Goal: Task Accomplishment & Management: Complete application form

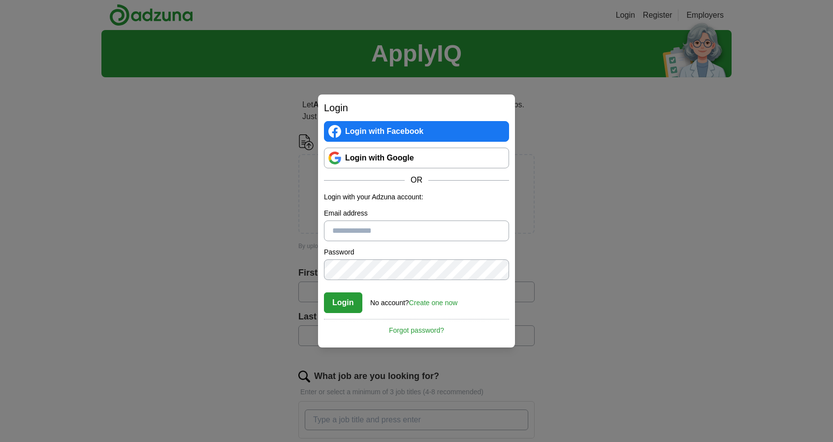
click at [345, 231] on input "Email address" at bounding box center [416, 231] width 185 height 21
type input "**********"
click at [426, 301] on link "Create one now" at bounding box center [433, 303] width 49 height 8
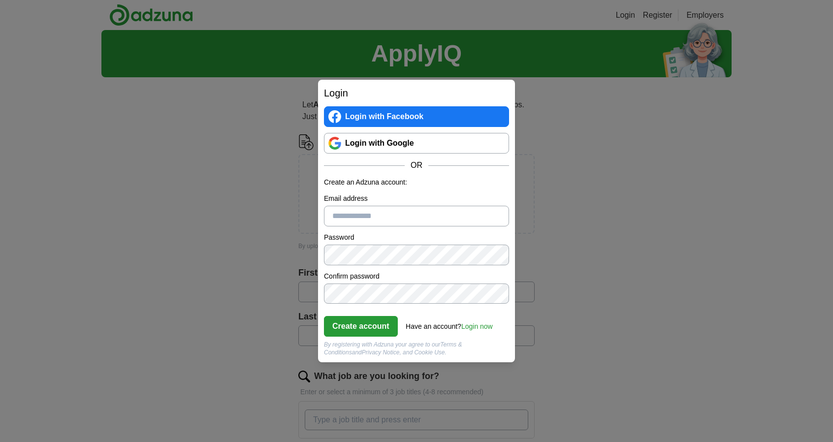
drag, startPoint x: 372, startPoint y: 215, endPoint x: 399, endPoint y: 243, distance: 38.3
click at [399, 243] on form "Create an Adzuna account: Email address Password Confirm password Create accoun…" at bounding box center [416, 266] width 185 height 179
type input "**********"
click at [367, 324] on button "Create account" at bounding box center [361, 326] width 74 height 21
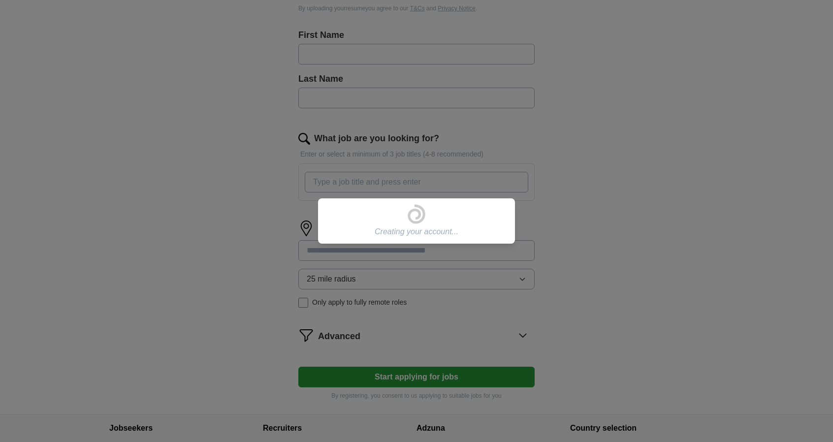
scroll to position [306, 0]
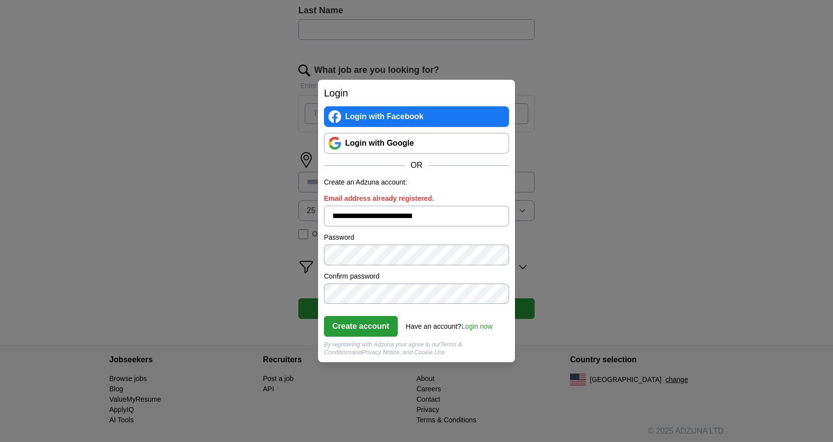
click at [472, 324] on link "Login now" at bounding box center [477, 327] width 32 height 8
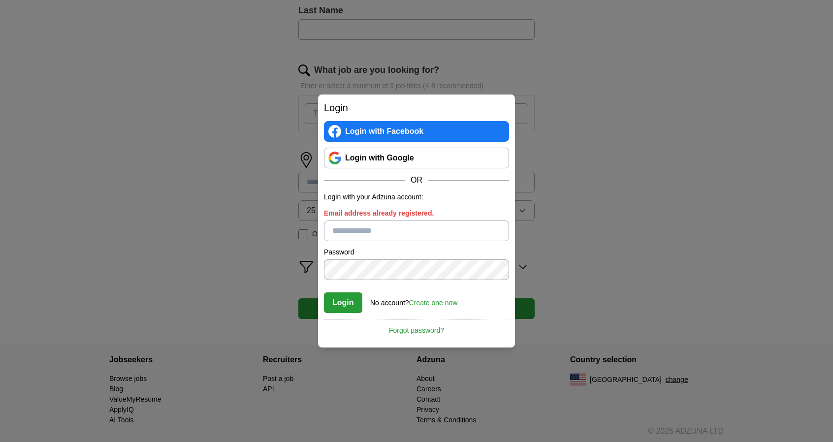
click at [371, 226] on input "Email address already registered." at bounding box center [416, 231] width 185 height 21
type input "**********"
click at [346, 298] on button "Login" at bounding box center [343, 303] width 38 height 21
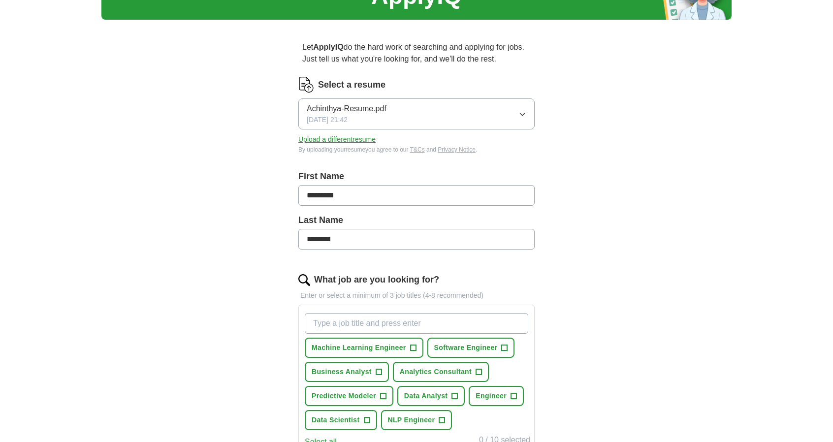
scroll to position [57, 0]
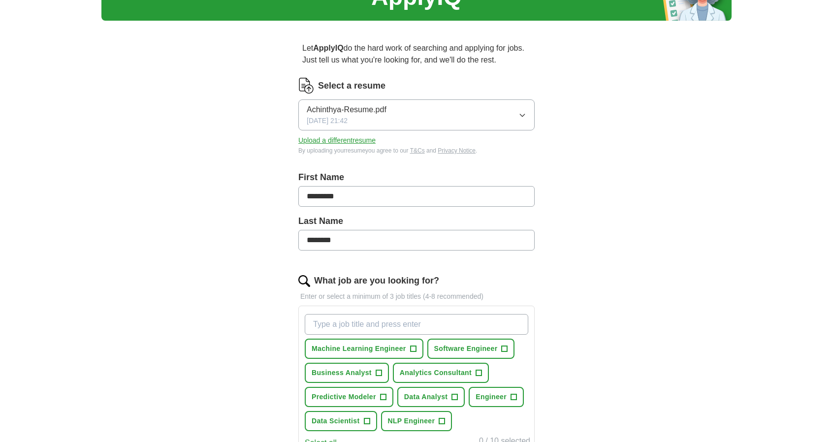
click at [353, 106] on span "Achinthya-Resume.pdf" at bounding box center [347, 110] width 80 height 12
click at [557, 181] on div "Let ApplyIQ do the hard work of searching and applying for jobs. Just tell us w…" at bounding box center [416, 348] width 315 height 638
click at [353, 140] on button "Upload a different resume" at bounding box center [336, 140] width 77 height 10
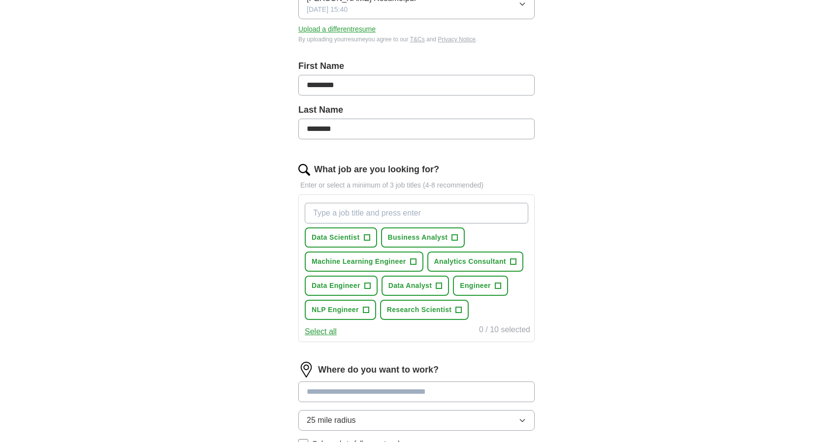
scroll to position [169, 0]
click at [364, 235] on span "+" at bounding box center [367, 237] width 6 height 8
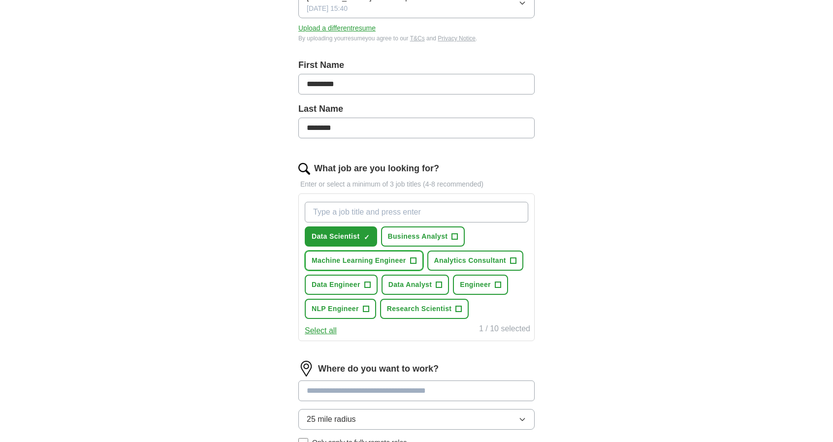
click at [415, 259] on span "+" at bounding box center [413, 261] width 6 height 8
click at [440, 283] on span "+" at bounding box center [439, 285] width 6 height 8
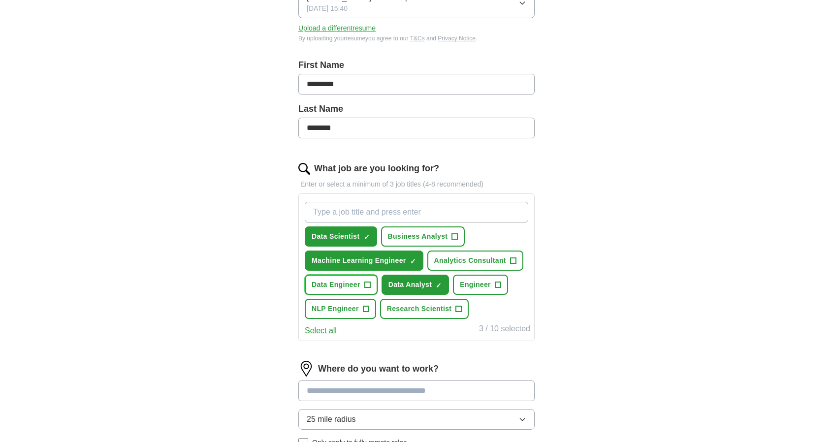
click at [361, 284] on button "Data Engineer +" at bounding box center [341, 285] width 73 height 20
click at [373, 212] on input "What job are you looking for?" at bounding box center [417, 212] width 224 height 21
type input "AI Engineer"
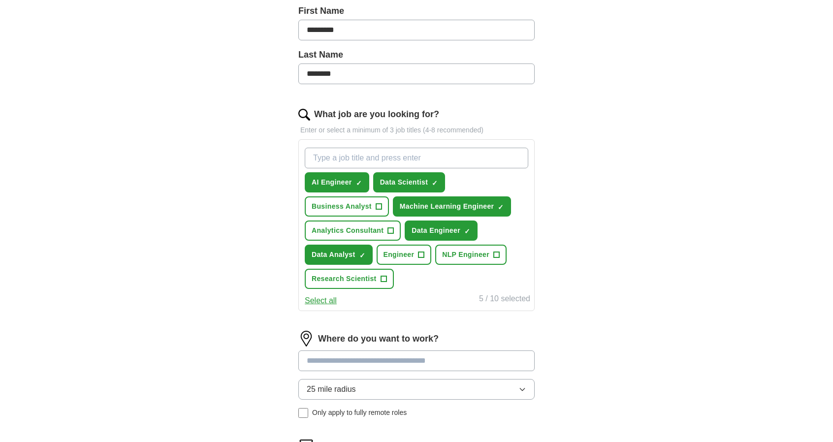
scroll to position [248, 0]
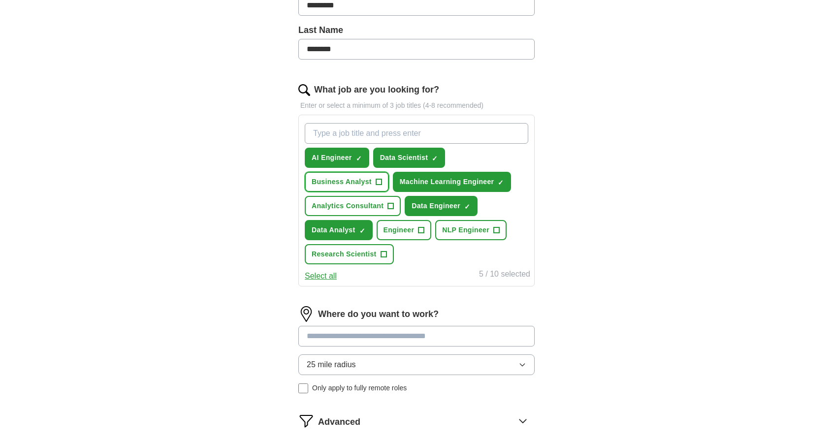
click at [371, 182] on span "Business Analyst" at bounding box center [342, 182] width 60 height 10
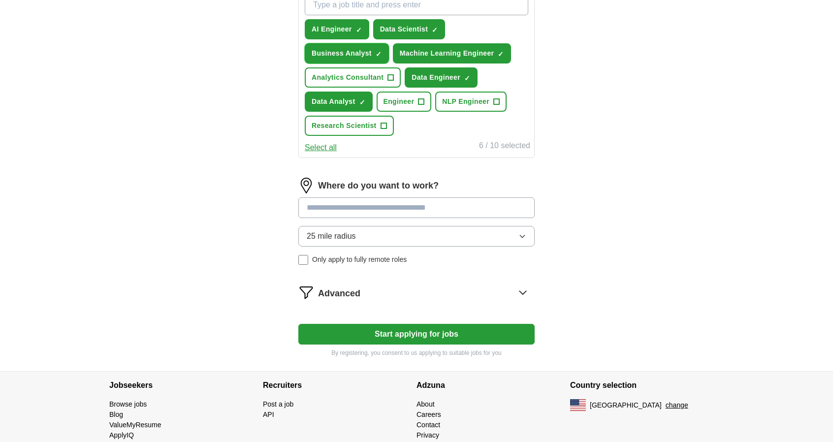
scroll to position [377, 0]
click at [366, 203] on input at bounding box center [416, 207] width 236 height 21
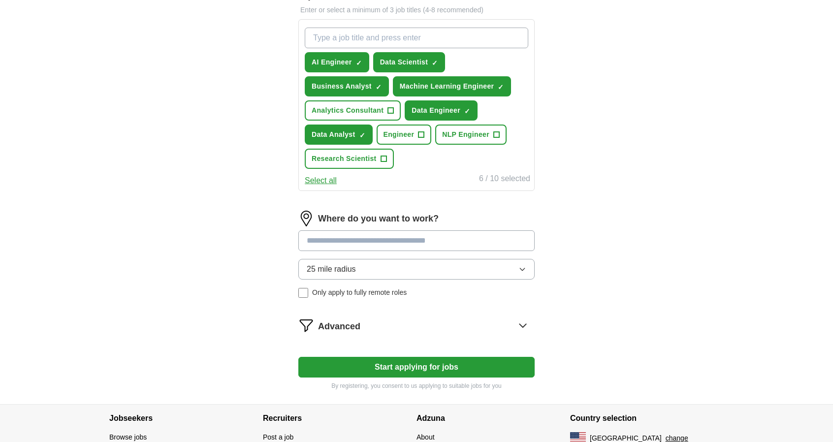
scroll to position [340, 0]
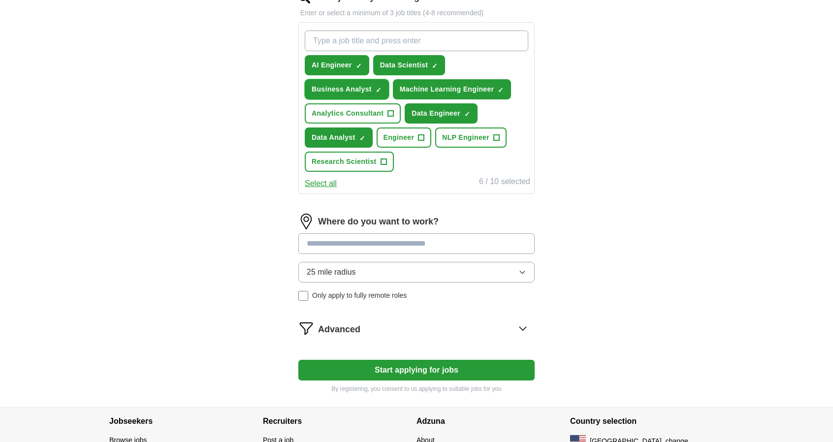
click at [367, 84] on span "Business Analyst" at bounding box center [342, 89] width 60 height 10
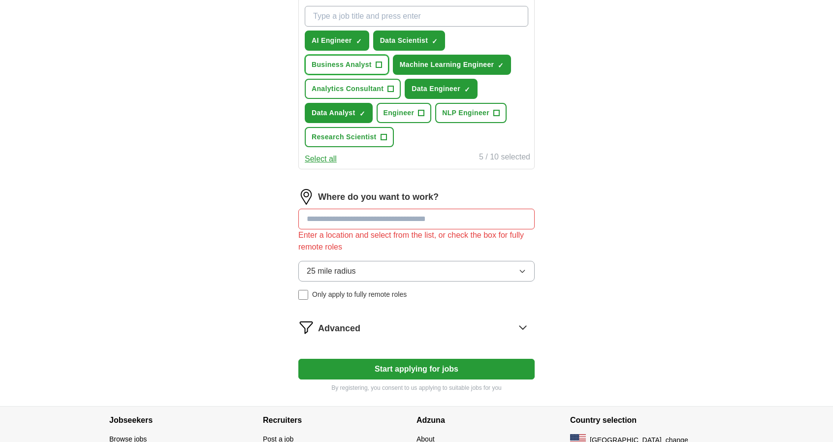
scroll to position [365, 0]
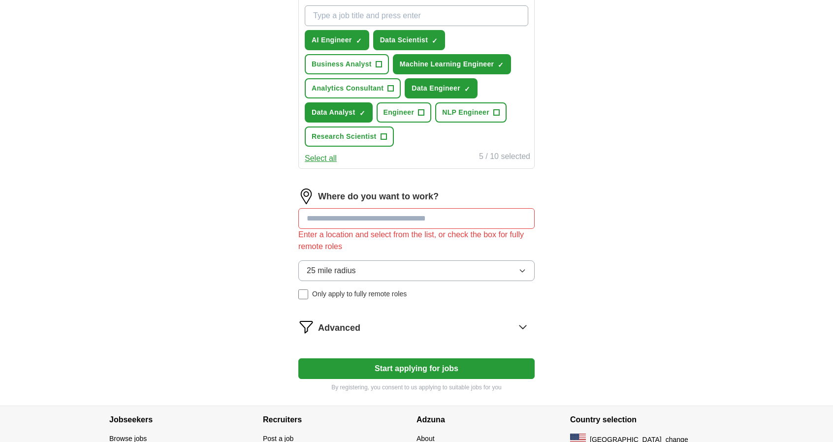
click at [351, 216] on input at bounding box center [416, 218] width 236 height 21
click at [355, 270] on span "25 mile radius" at bounding box center [331, 271] width 49 height 12
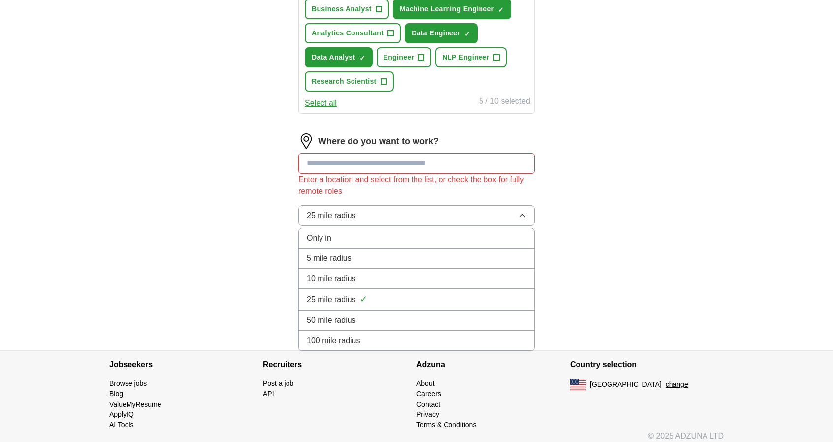
scroll to position [425, 0]
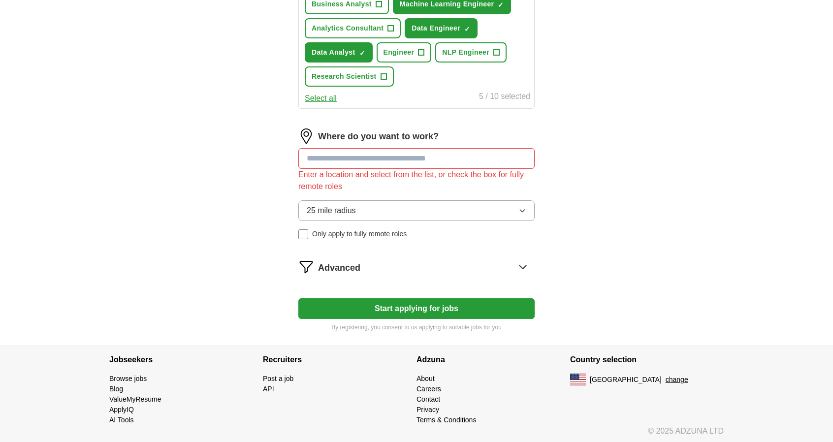
click at [348, 262] on span "Advanced" at bounding box center [339, 267] width 42 height 13
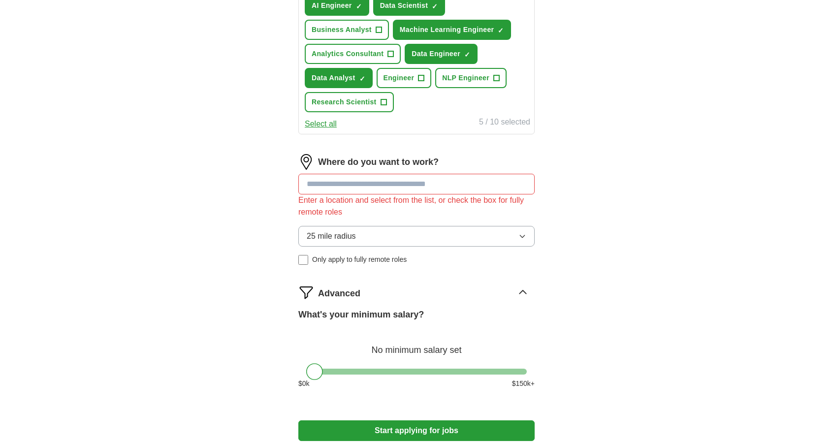
scroll to position [399, 0]
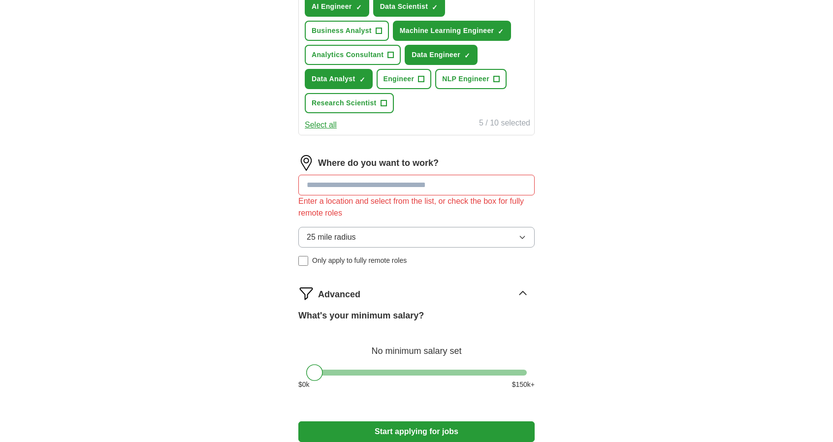
click at [359, 183] on input at bounding box center [416, 185] width 236 height 21
type input "*"
type input "******"
click at [298, 422] on button "Start applying for jobs" at bounding box center [416, 432] width 236 height 21
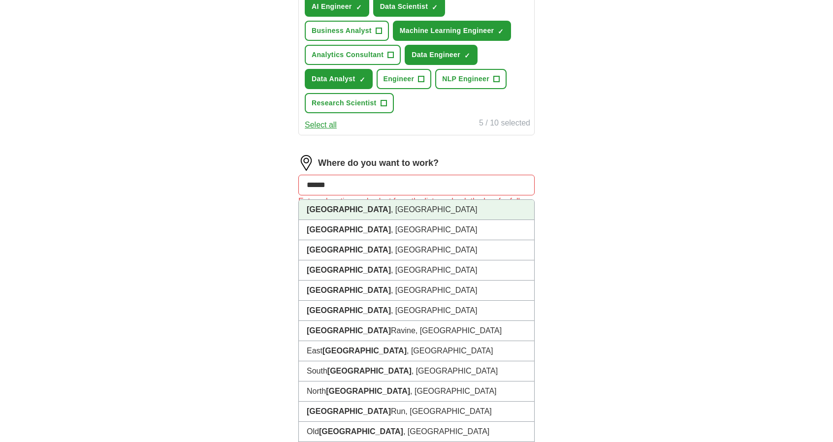
click at [344, 208] on li "[GEOGRAPHIC_DATA] , [GEOGRAPHIC_DATA]" at bounding box center [416, 210] width 235 height 20
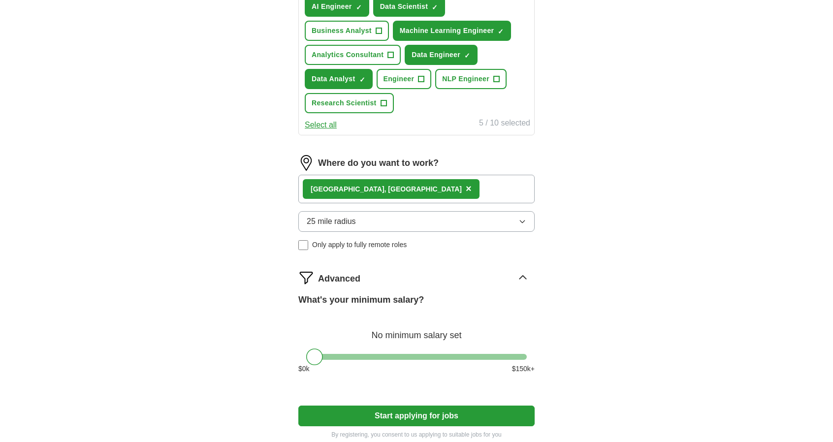
click at [382, 192] on div "[GEOGRAPHIC_DATA] , [GEOGRAPHIC_DATA] ×" at bounding box center [416, 189] width 236 height 29
click at [383, 189] on div "[GEOGRAPHIC_DATA] , [GEOGRAPHIC_DATA] ×" at bounding box center [416, 189] width 236 height 29
click at [377, 187] on div "[GEOGRAPHIC_DATA] , [GEOGRAPHIC_DATA] ×" at bounding box center [416, 189] width 236 height 29
click at [374, 214] on button "25 mile radius" at bounding box center [416, 221] width 236 height 21
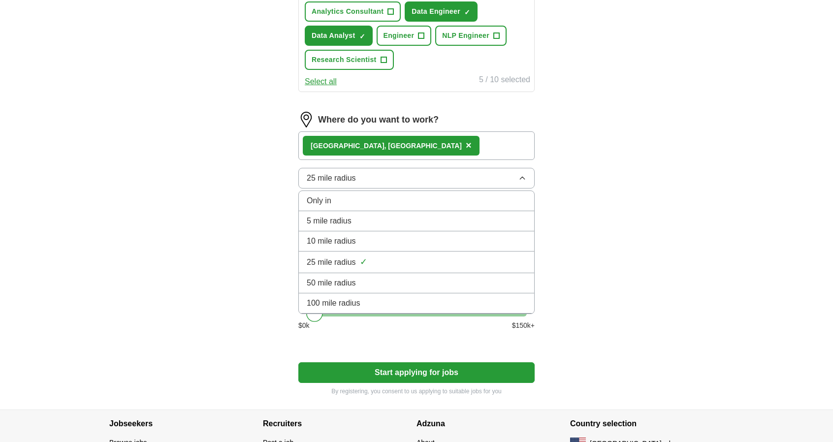
scroll to position [443, 0]
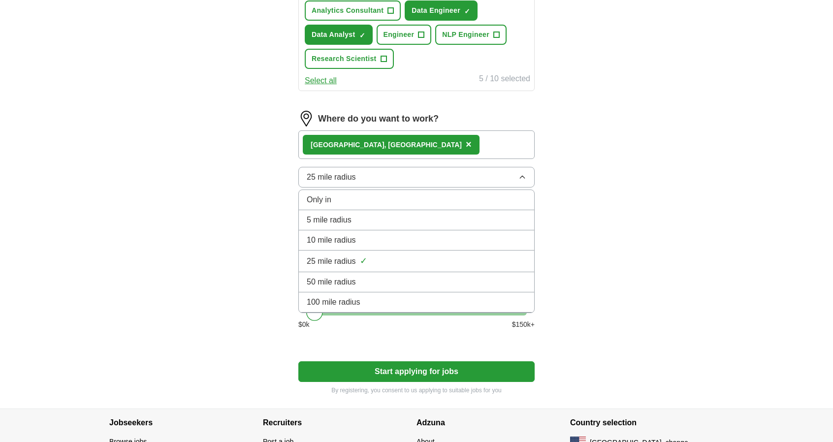
click at [347, 301] on span "100 mile radius" at bounding box center [334, 302] width 54 height 12
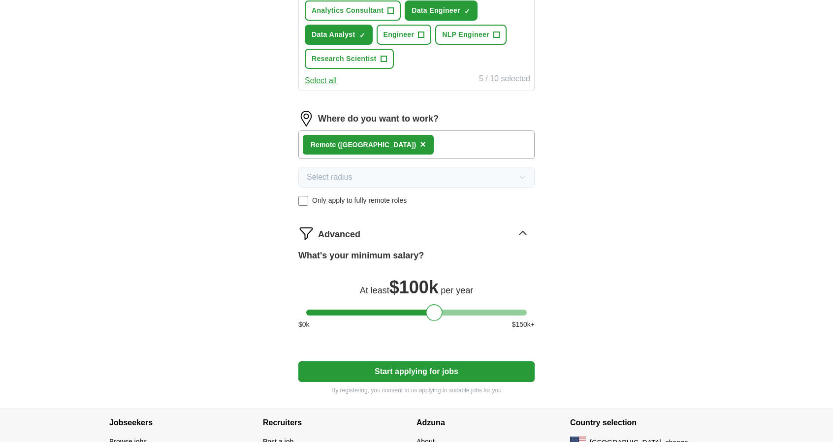
drag, startPoint x: 347, startPoint y: 312, endPoint x: 432, endPoint y: 319, distance: 86.0
click at [432, 319] on div "What's your minimum salary? At least $ 100k per year $ 0 k $ 150 k+" at bounding box center [416, 293] width 236 height 89
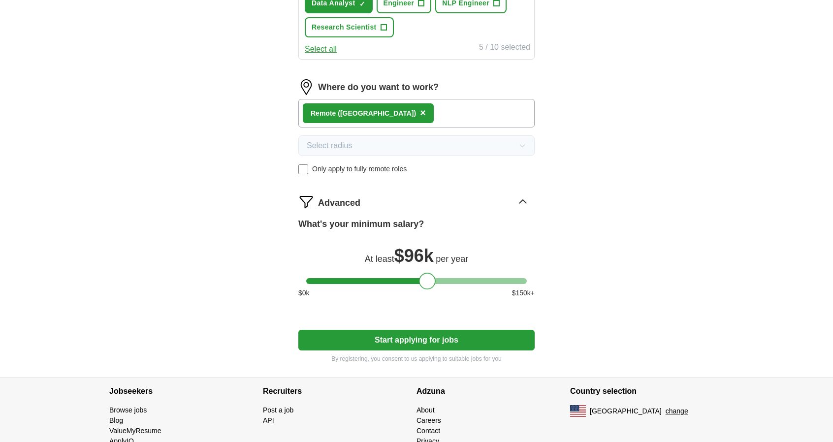
scroll to position [476, 0]
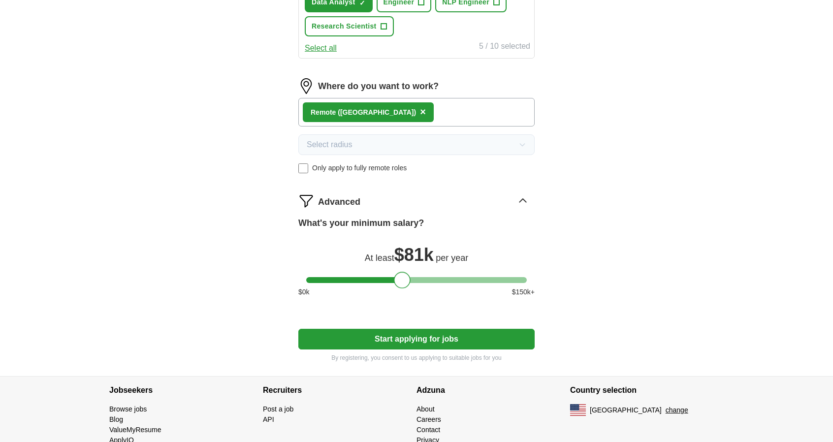
drag, startPoint x: 427, startPoint y: 271, endPoint x: 401, endPoint y: 269, distance: 25.7
click at [401, 269] on div "What's your minimum salary? At least $ 81k per year $ 0 k $ 150 k+" at bounding box center [416, 261] width 236 height 89
click at [403, 272] on div at bounding box center [402, 280] width 17 height 17
click at [402, 272] on div at bounding box center [400, 280] width 17 height 17
click at [403, 332] on button "Start applying for jobs" at bounding box center [416, 339] width 236 height 21
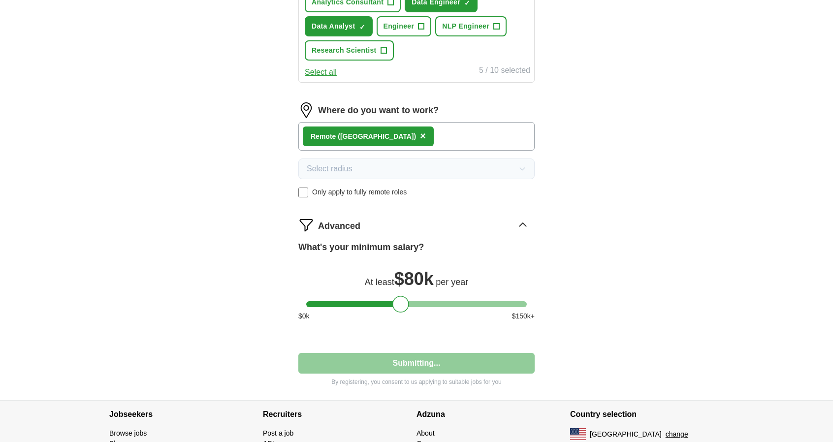
select select "**"
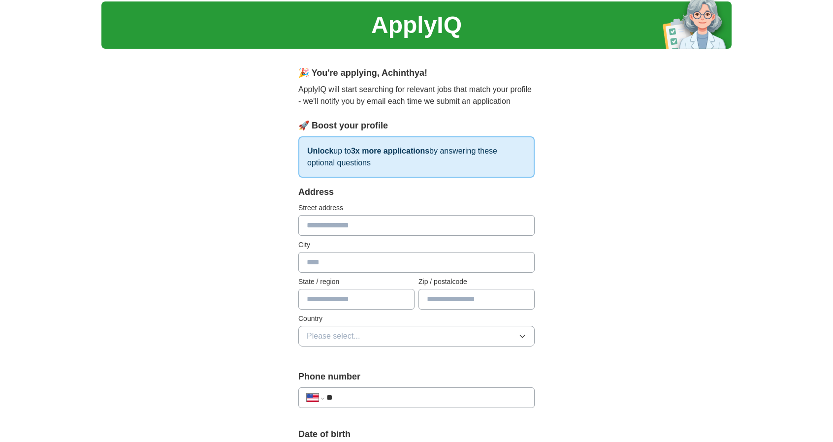
scroll to position [33, 0]
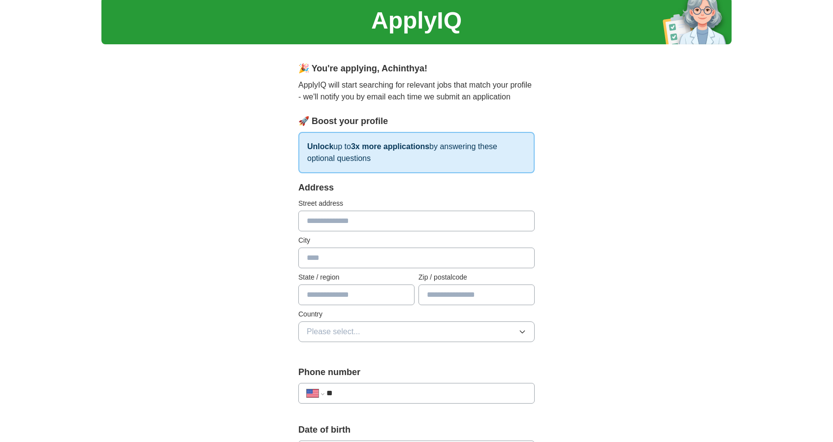
click at [384, 229] on input "text" at bounding box center [416, 221] width 236 height 21
click at [318, 227] on input "text" at bounding box center [416, 221] width 236 height 21
type input "**********"
type input "*******"
type input "**********"
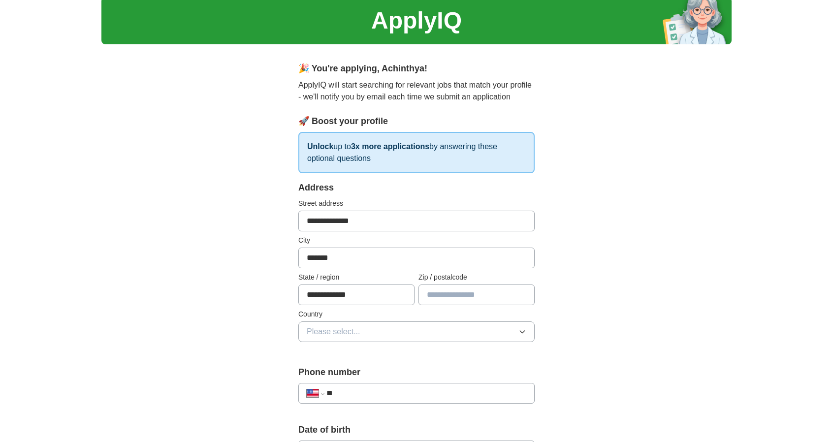
type input "*****"
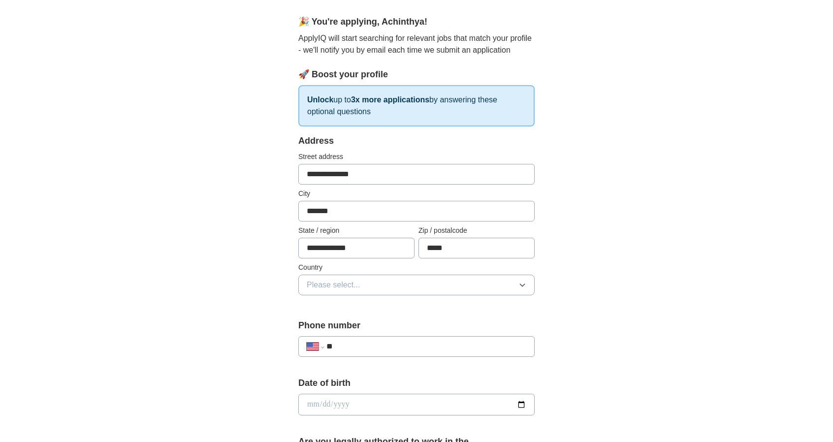
scroll to position [80, 0]
click at [335, 213] on input "*******" at bounding box center [416, 210] width 236 height 21
type input "******"
click at [236, 263] on div "**********" at bounding box center [416, 398] width 630 height 897
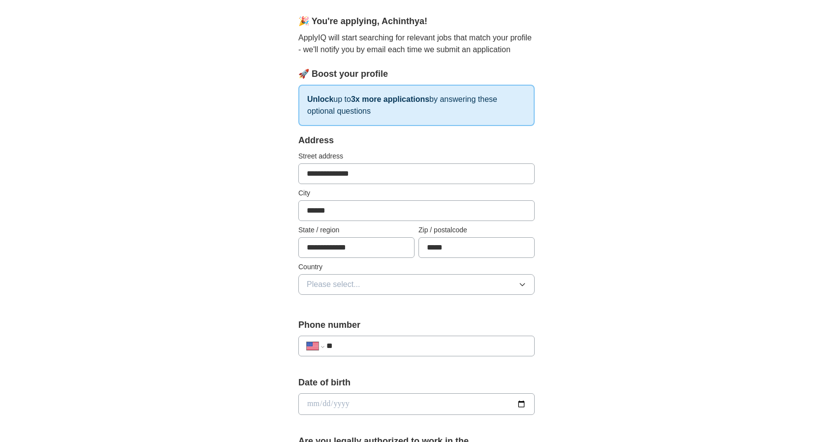
click at [319, 285] on span "Please select..." at bounding box center [334, 285] width 54 height 12
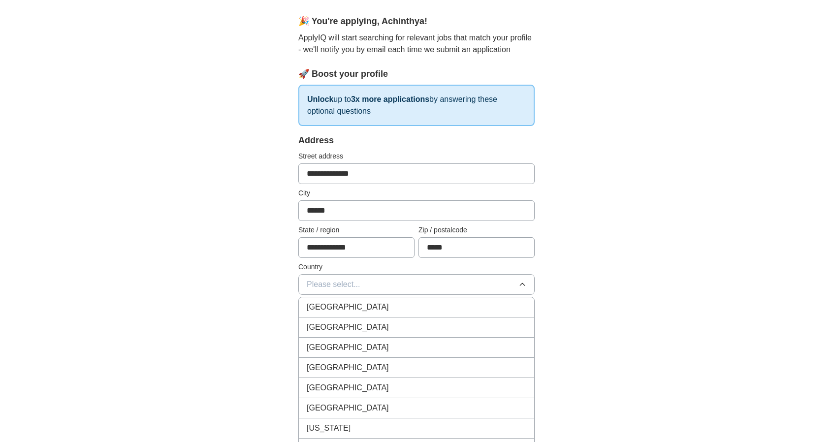
click at [345, 328] on span "[GEOGRAPHIC_DATA]" at bounding box center [348, 328] width 82 height 12
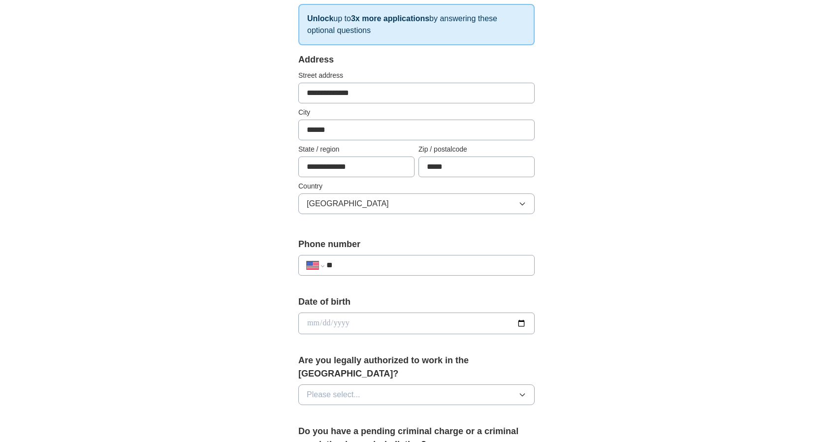
scroll to position [162, 0]
click at [364, 261] on input "**" at bounding box center [426, 265] width 200 height 12
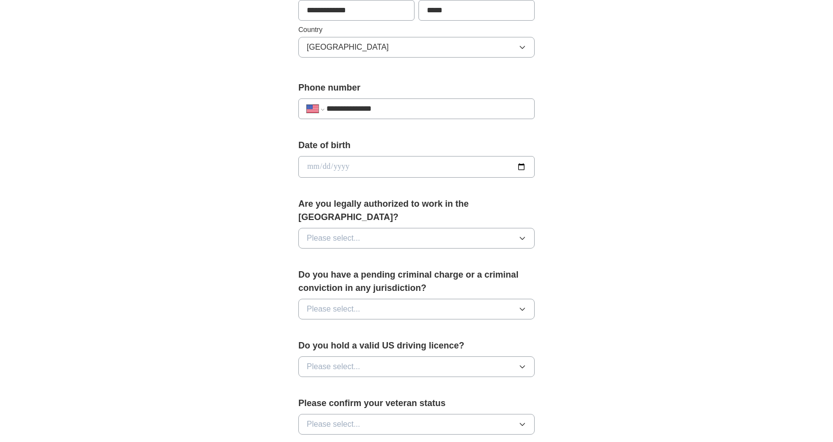
scroll to position [322, 0]
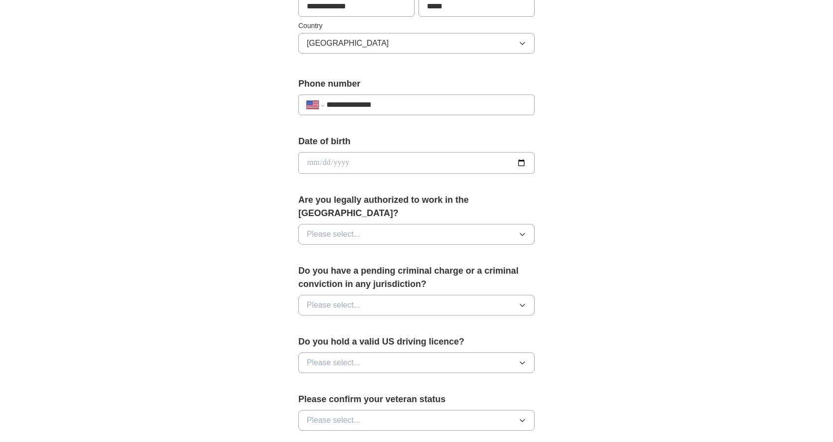
type input "**********"
click at [312, 163] on input "date" at bounding box center [416, 163] width 236 height 22
type input "**********"
click at [344, 229] on div "Are you legally authorized to work in the [GEOGRAPHIC_DATA]? Please select..." at bounding box center [416, 223] width 236 height 59
click at [341, 225] on button "Please select..." at bounding box center [416, 234] width 236 height 21
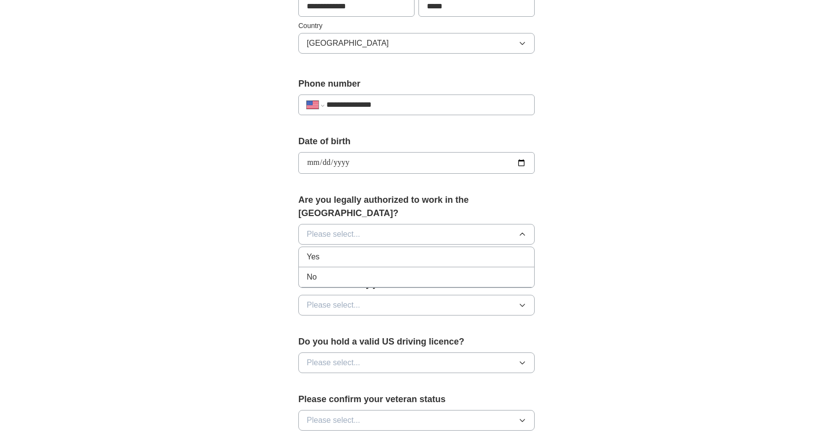
click at [334, 251] on div "Yes" at bounding box center [417, 257] width 220 height 12
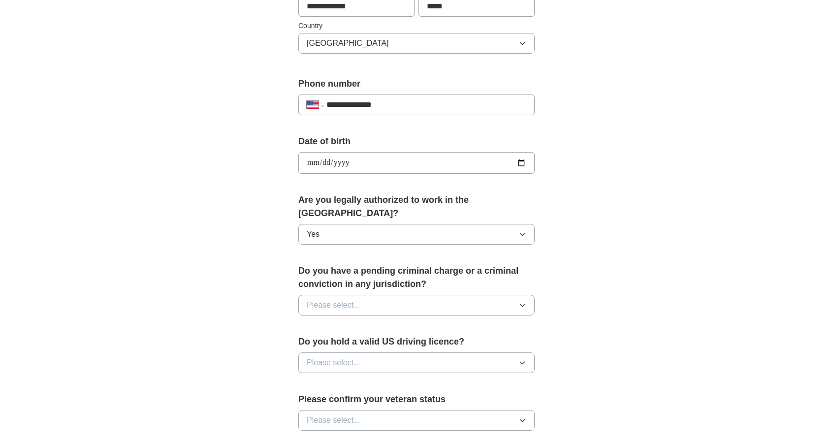
click at [349, 299] on span "Please select..." at bounding box center [334, 305] width 54 height 12
click at [338, 342] on div "No" at bounding box center [417, 348] width 220 height 12
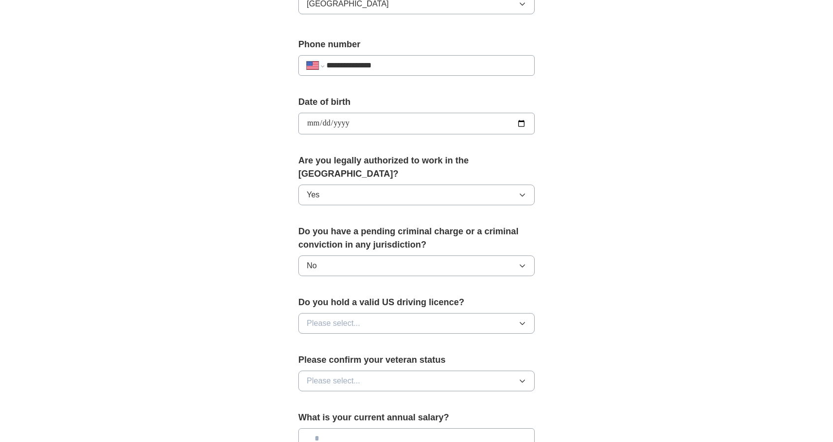
scroll to position [364, 0]
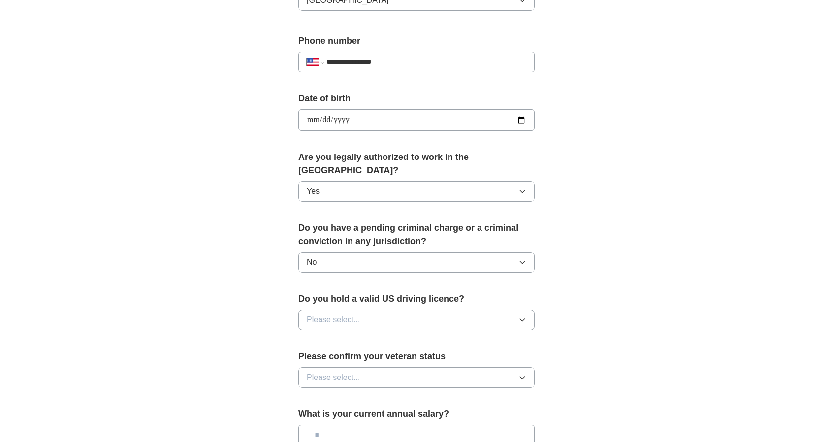
click at [345, 316] on div "Do you hold a valid US driving licence? Please select..." at bounding box center [416, 316] width 236 height 46
click at [358, 314] on span "Please select..." at bounding box center [334, 320] width 54 height 12
click at [325, 357] on div "No" at bounding box center [417, 363] width 220 height 12
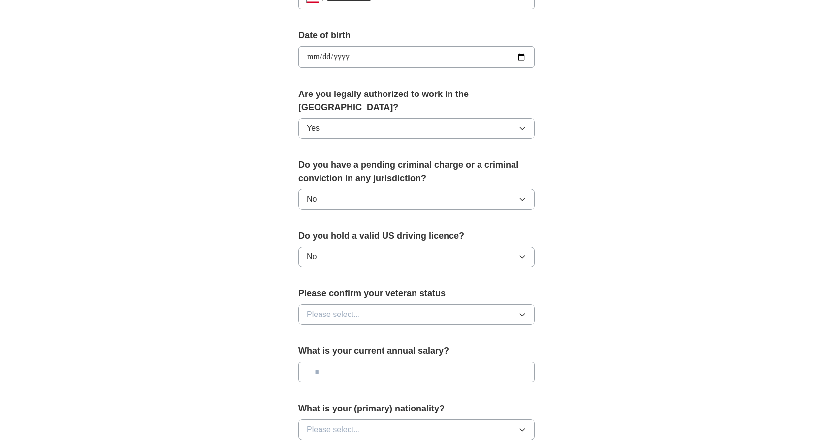
scroll to position [431, 0]
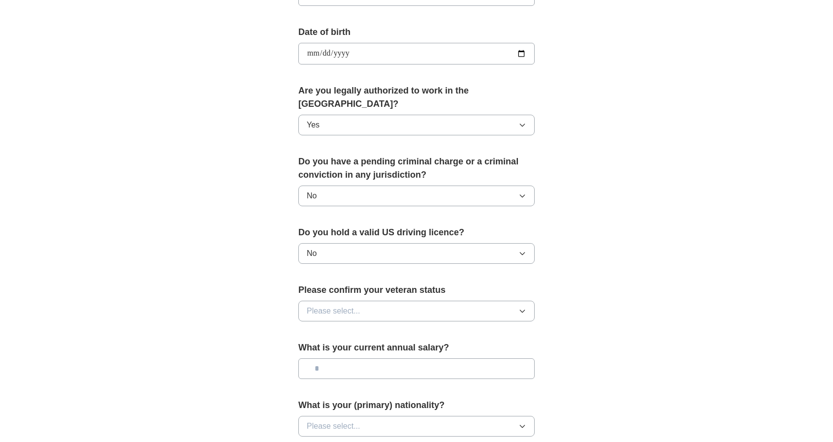
click at [343, 305] on span "Please select..." at bounding box center [334, 311] width 54 height 12
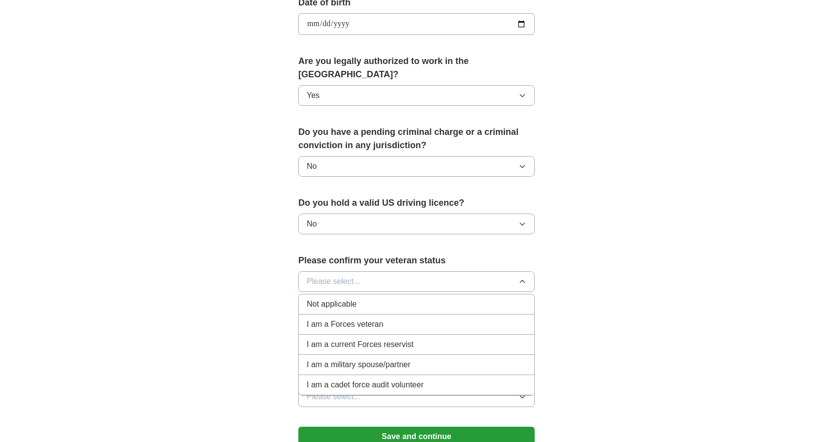
scroll to position [462, 0]
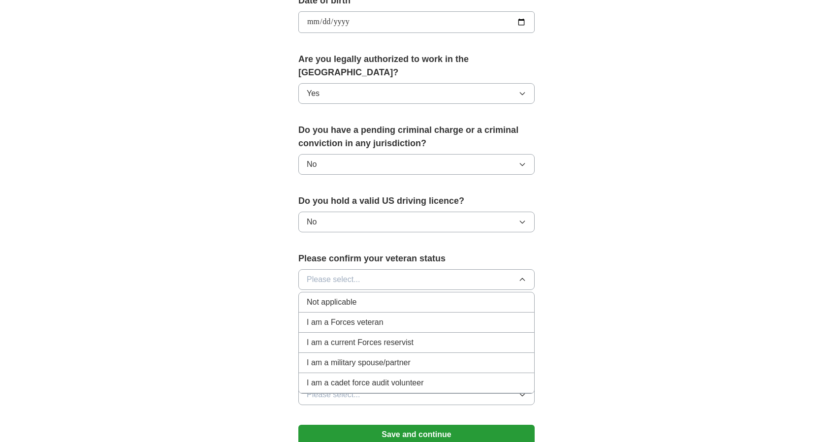
click at [337, 296] on span "Not applicable" at bounding box center [332, 302] width 50 height 12
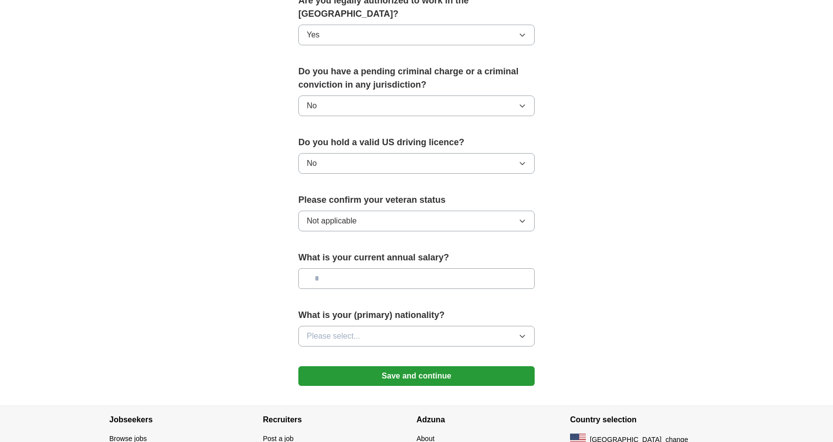
scroll to position [521, 0]
click at [352, 268] on input "text" at bounding box center [416, 278] width 236 height 21
click at [339, 330] on span "Please select..." at bounding box center [334, 336] width 54 height 12
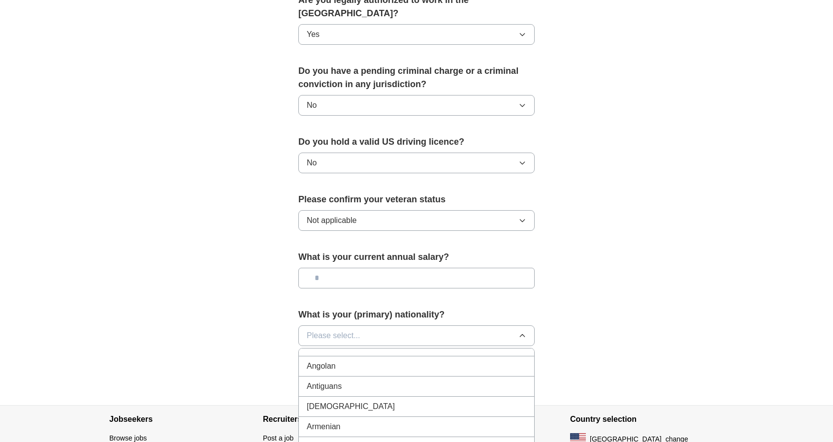
scroll to position [607, 0]
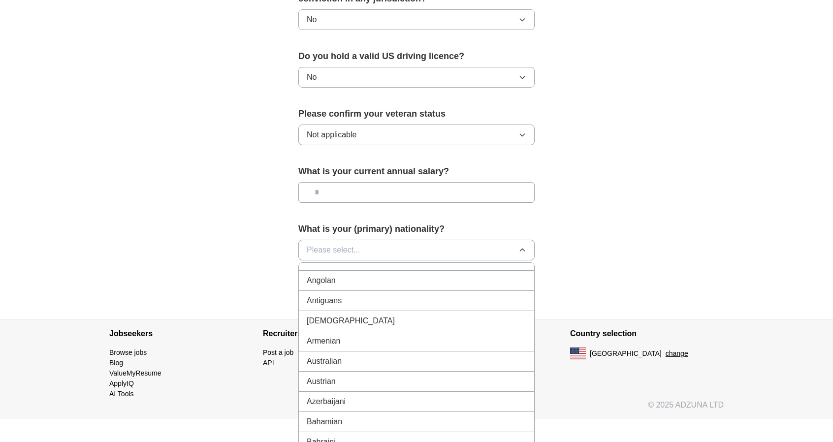
click at [377, 240] on button "Please select..." at bounding box center [416, 250] width 236 height 21
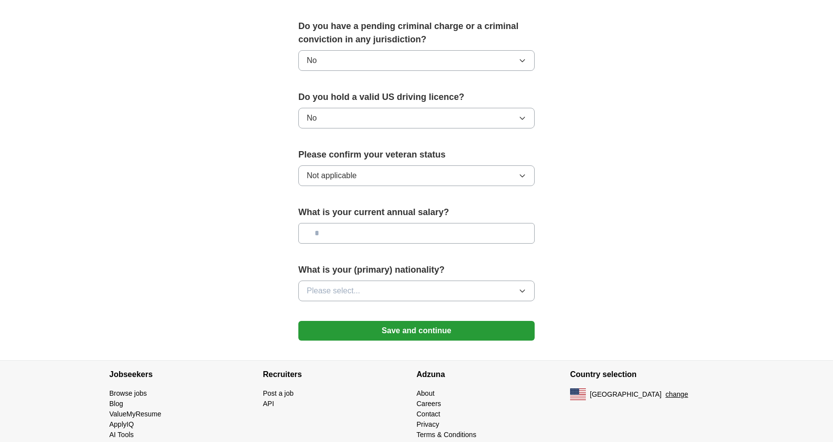
click at [365, 281] on button "Please select..." at bounding box center [416, 291] width 236 height 21
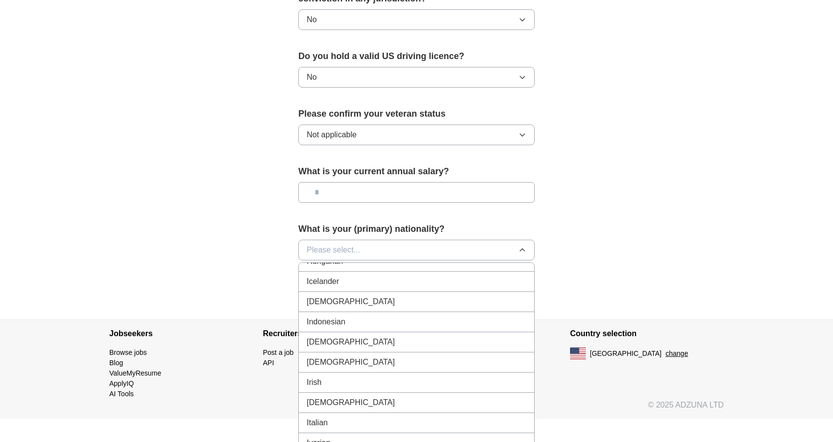
scroll to position [1584, 0]
click at [325, 298] on span "[DEMOGRAPHIC_DATA]" at bounding box center [351, 304] width 88 height 12
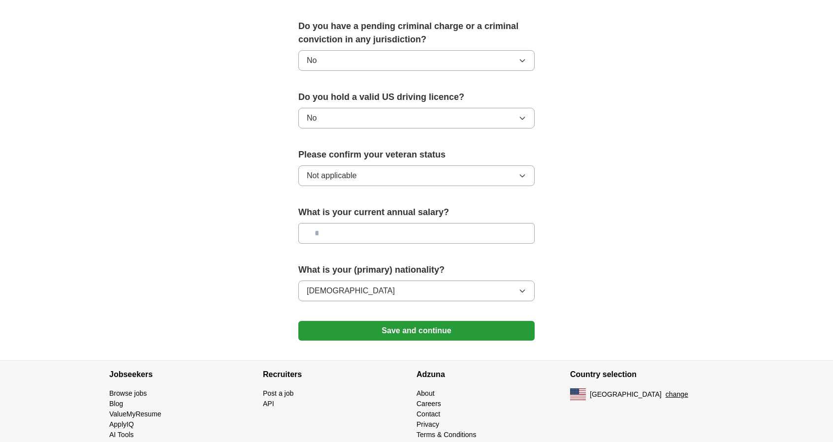
click at [368, 321] on button "Save and continue" at bounding box center [416, 331] width 236 height 20
